Goal: Information Seeking & Learning: Learn about a topic

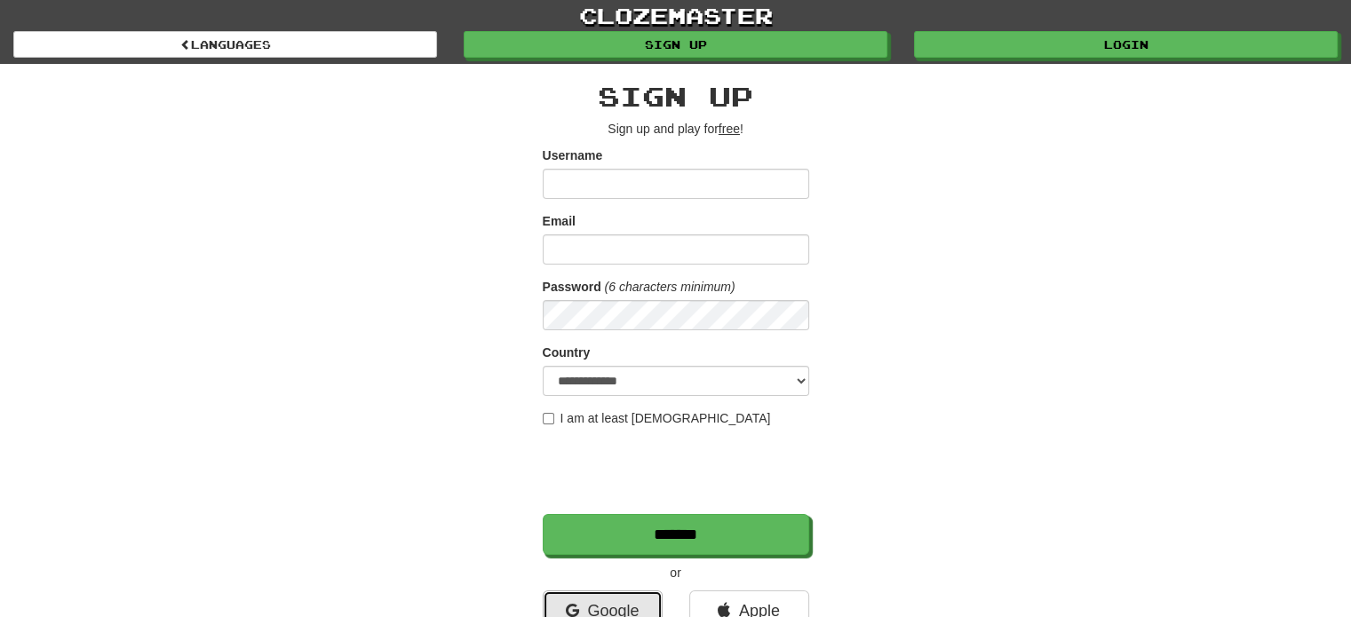
click at [606, 600] on link "Google" at bounding box center [603, 611] width 120 height 41
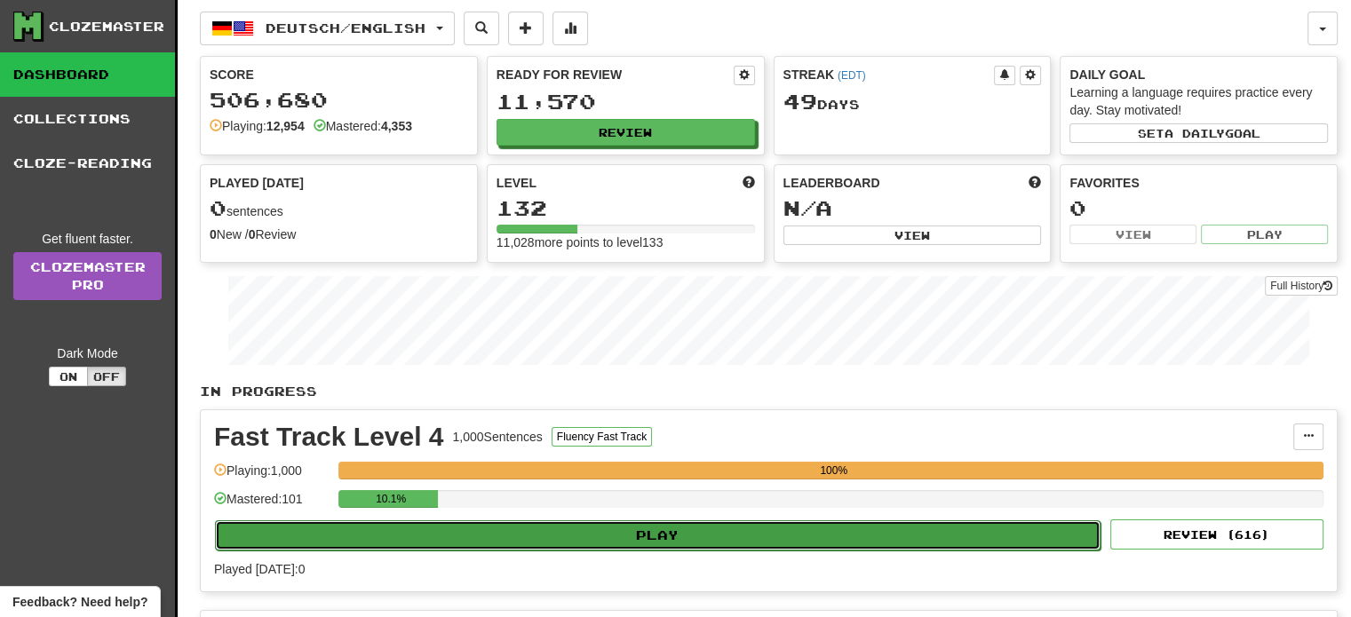
click at [756, 530] on button "Play" at bounding box center [658, 536] width 886 height 30
select select "**"
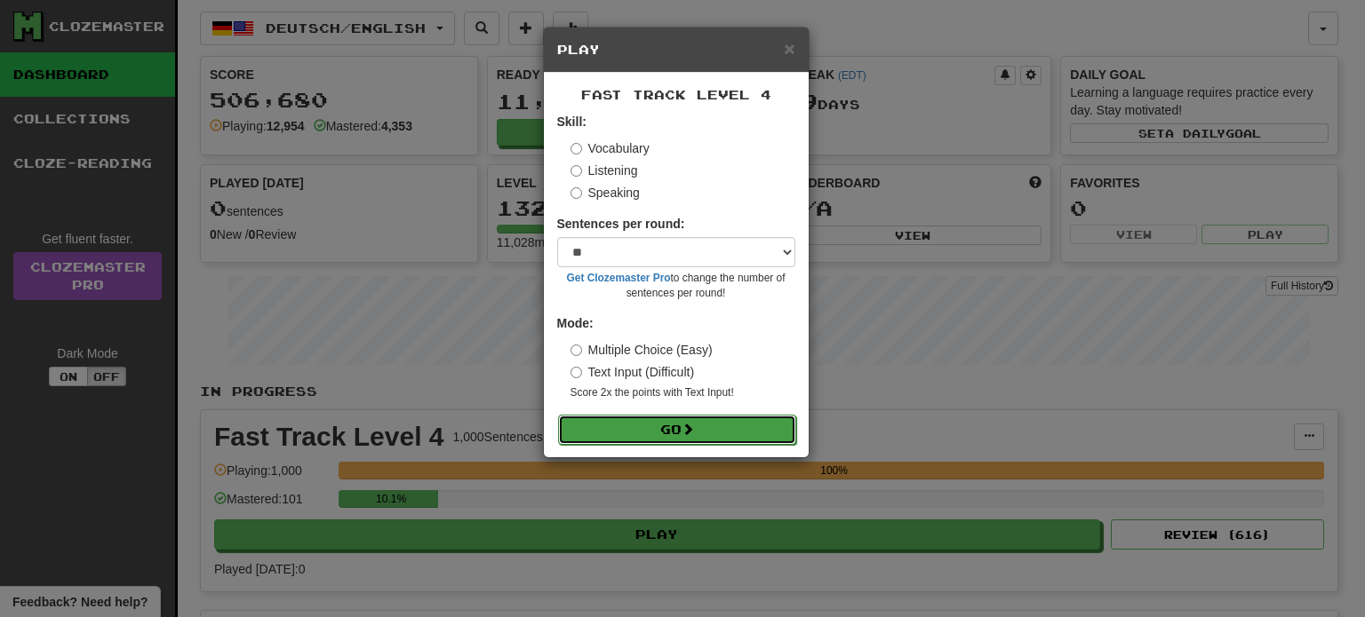
click at [689, 431] on span at bounding box center [687, 429] width 12 height 12
